Goal: Navigation & Orientation: Find specific page/section

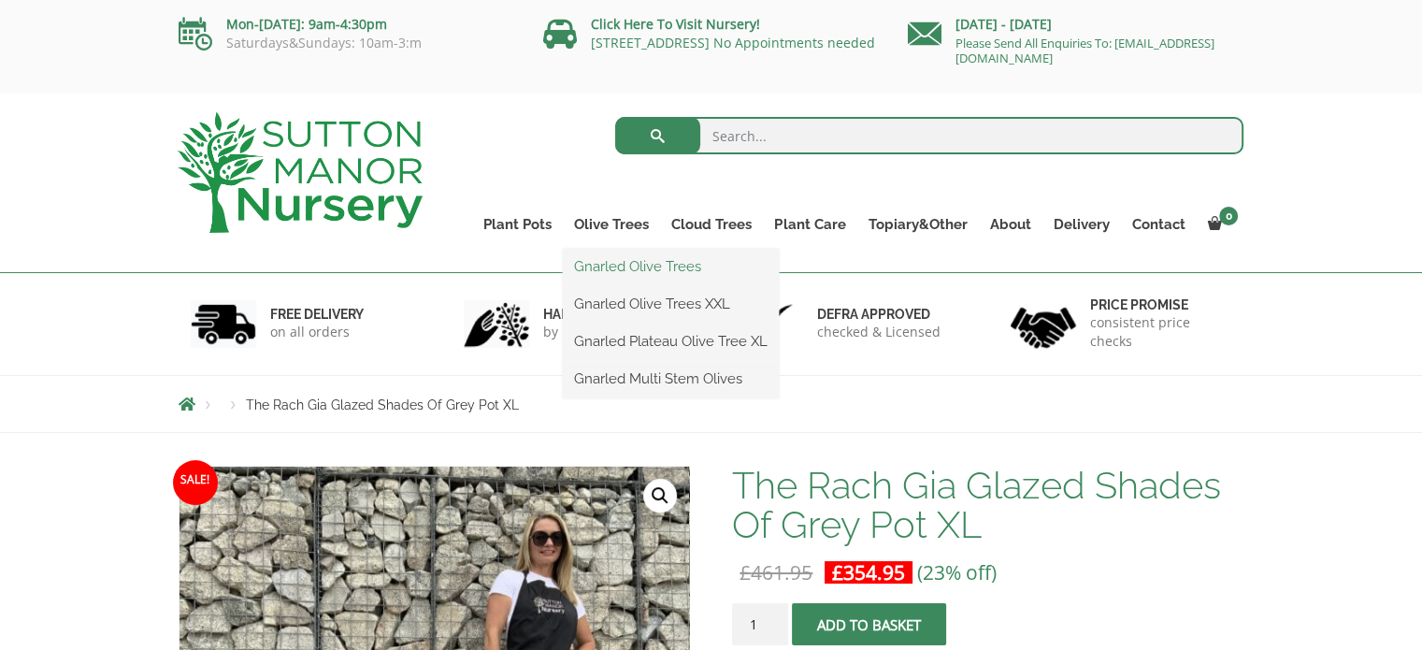
click at [656, 268] on link "Gnarled Olive Trees" at bounding box center [671, 266] width 216 height 28
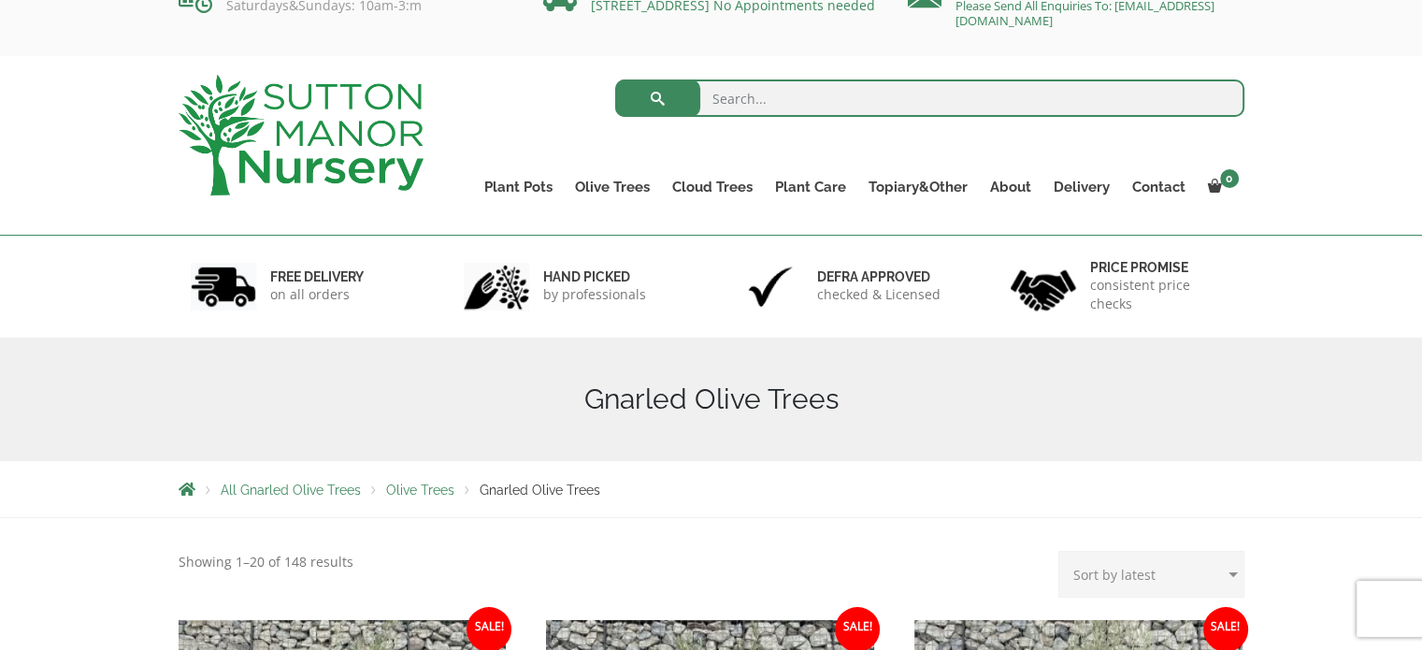
scroll to position [34, 0]
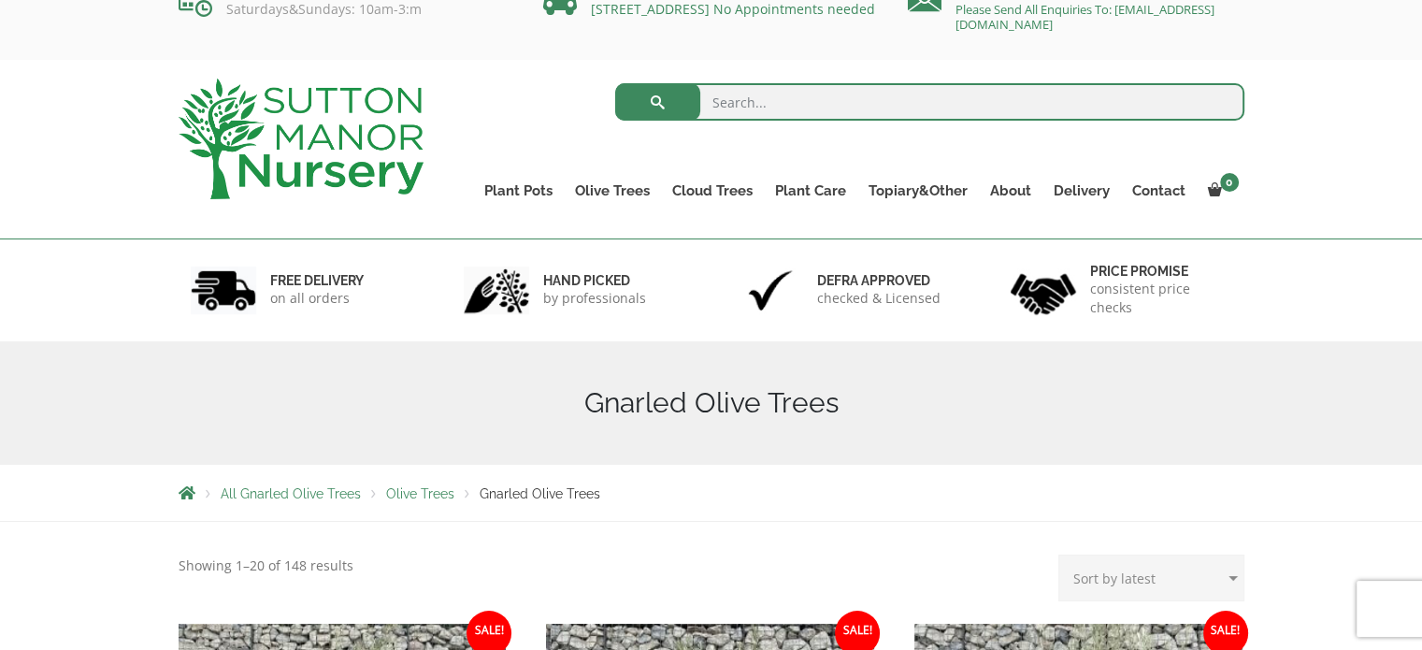
click at [322, 141] on img at bounding box center [301, 139] width 245 height 121
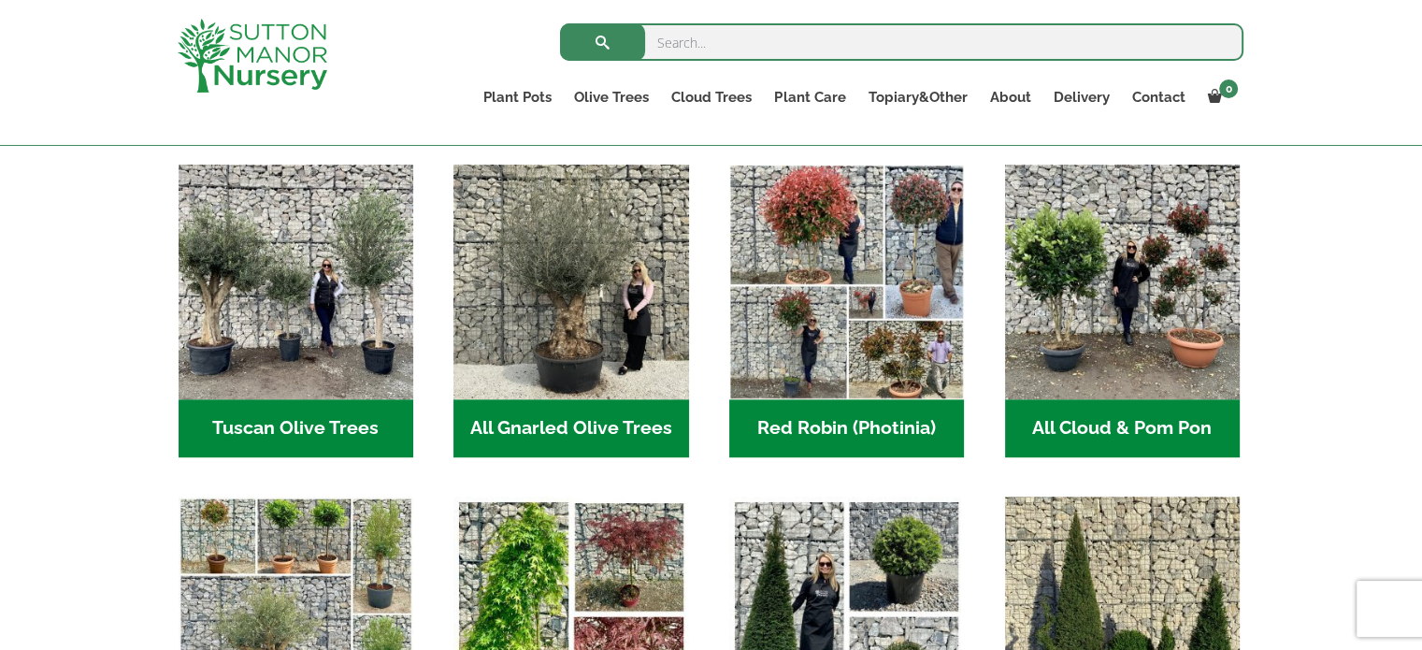
scroll to position [938, 0]
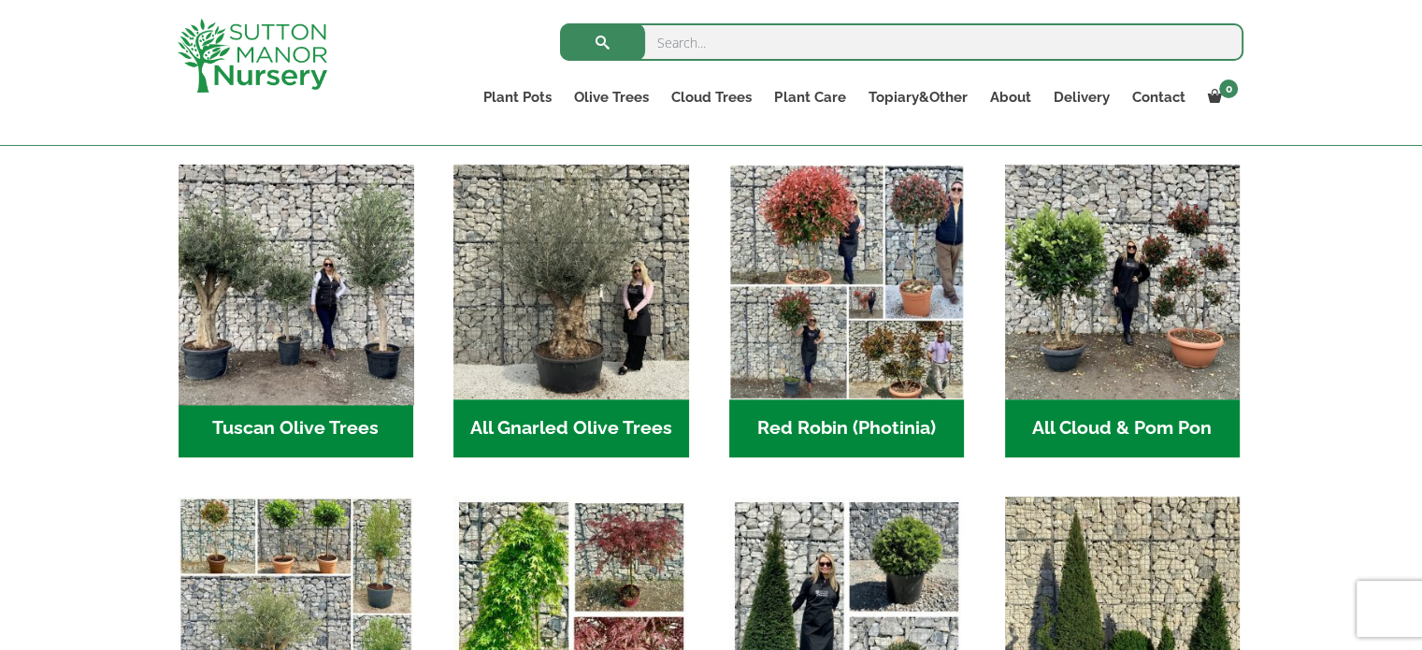
click at [293, 313] on img "Visit product category Tuscan Olive Trees" at bounding box center [295, 282] width 247 height 247
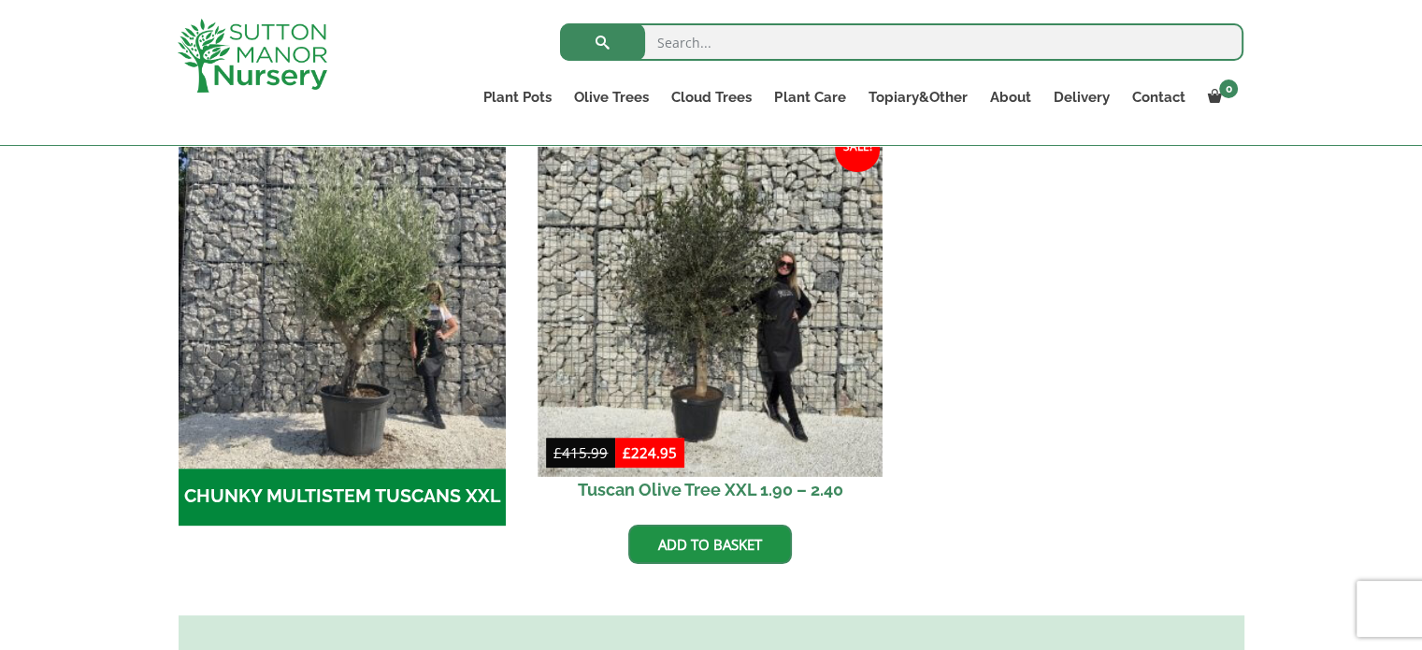
scroll to position [529, 0]
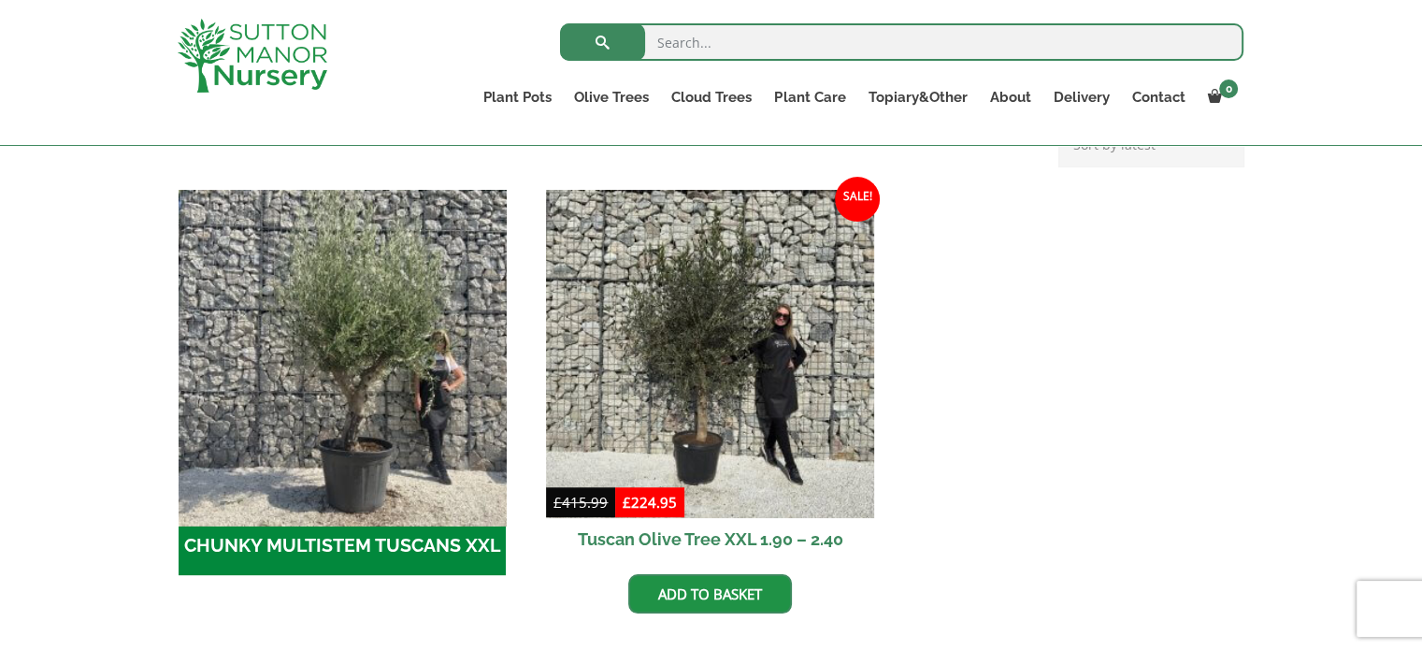
click at [377, 447] on img "Visit product category CHUNKY MULTISTEM TUSCANS XXL" at bounding box center [342, 353] width 344 height 344
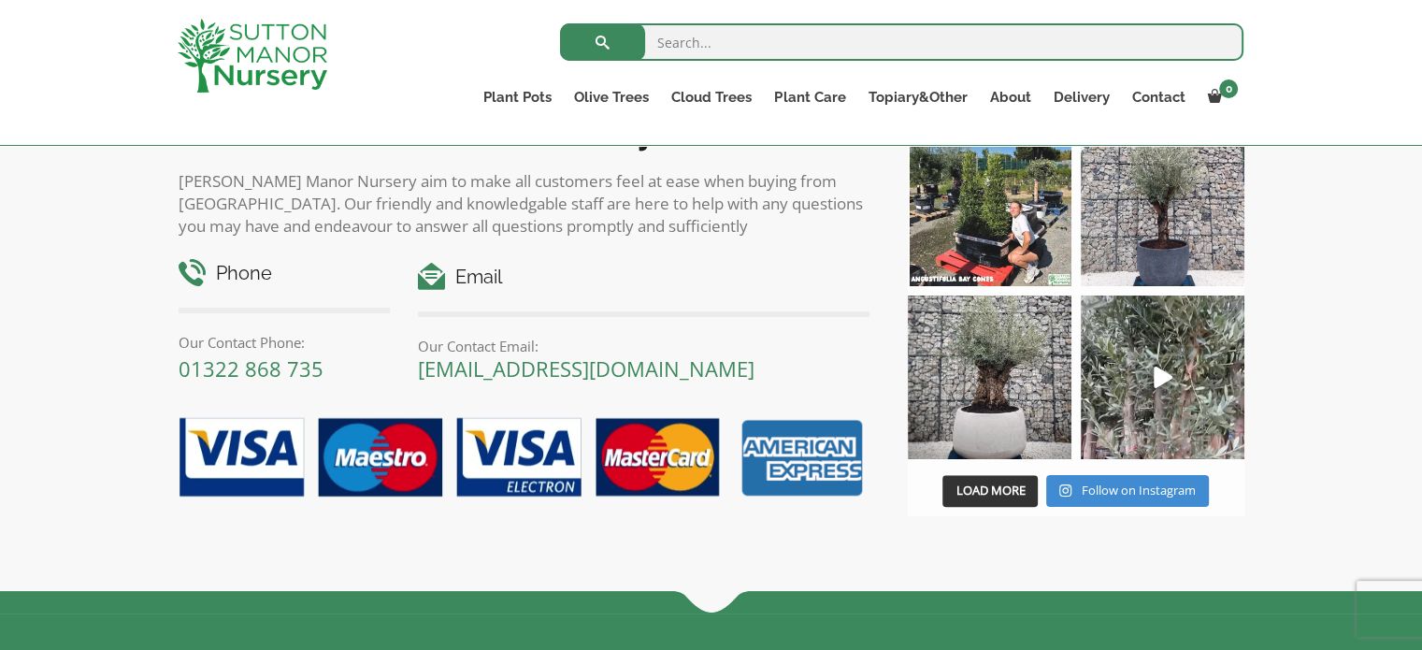
scroll to position [1378, 0]
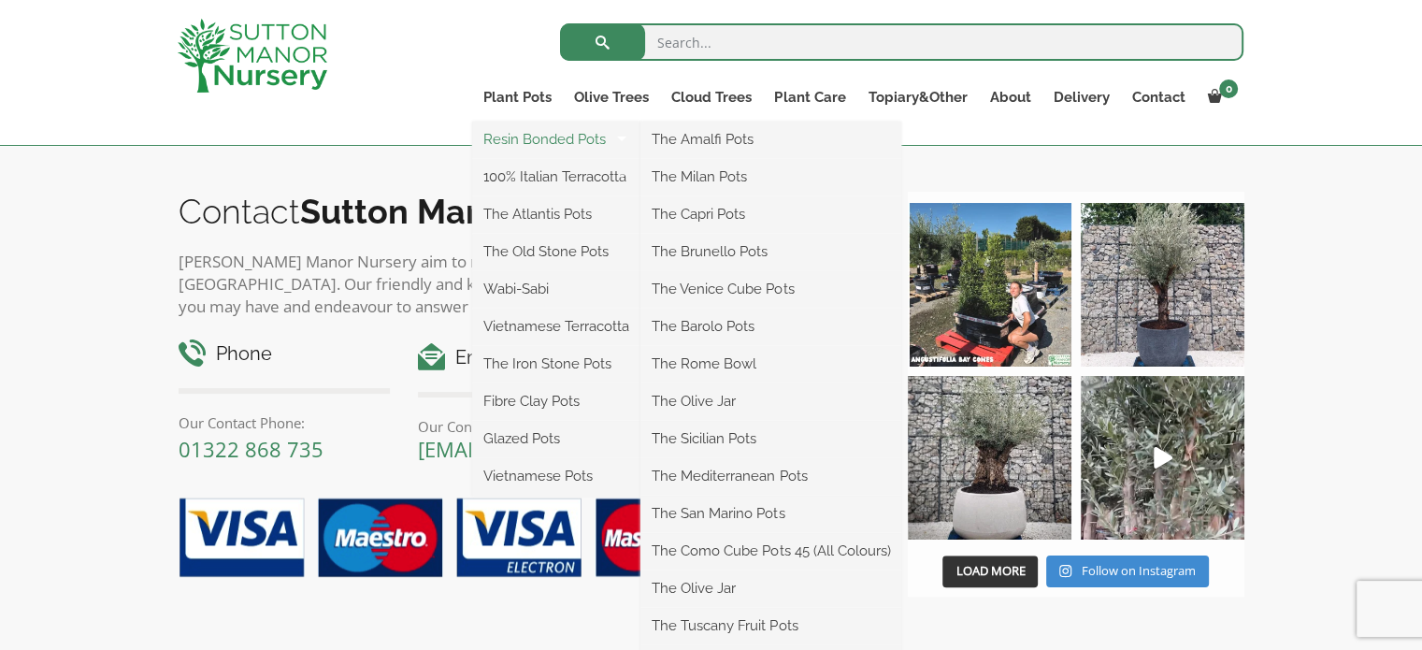
click at [565, 149] on link "Resin Bonded Pots" at bounding box center [556, 139] width 168 height 28
